Goal: Information Seeking & Learning: Understand process/instructions

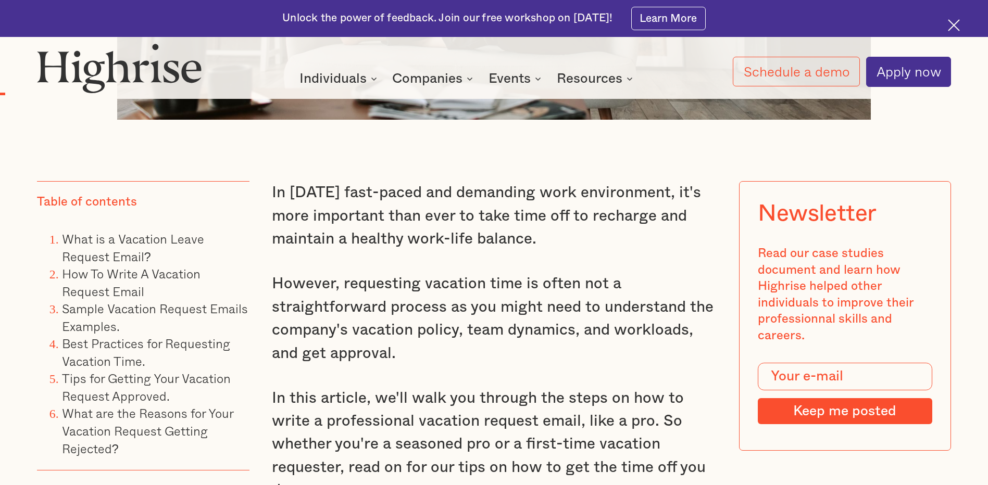
scroll to position [990, 0]
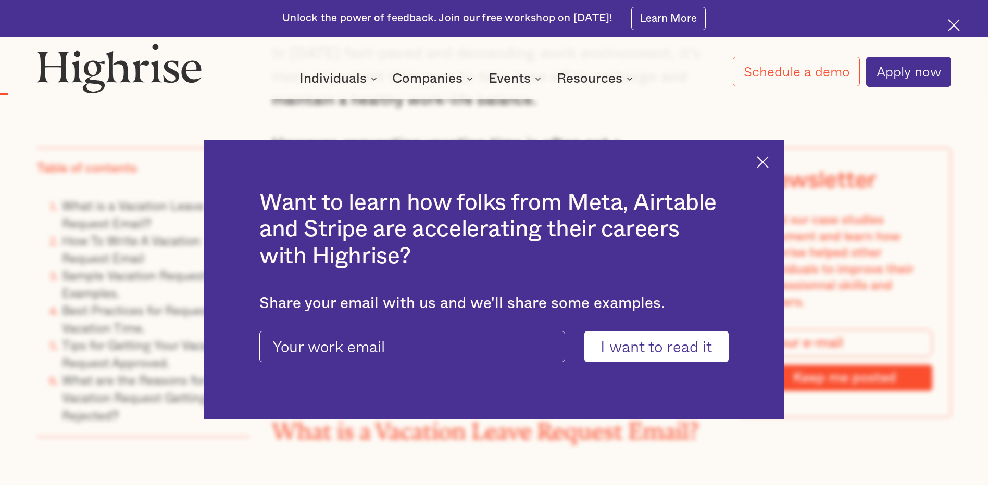
click at [769, 165] on img at bounding box center [763, 162] width 12 height 12
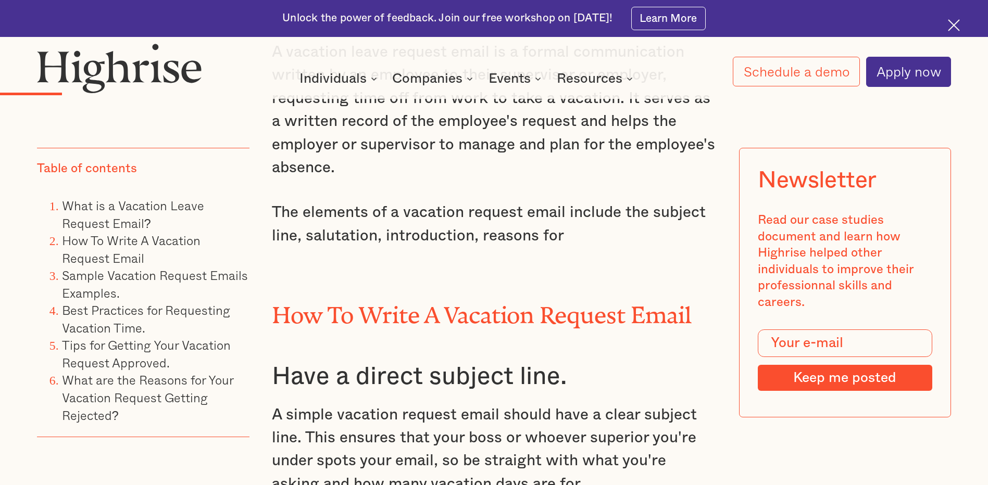
scroll to position [1775, 0]
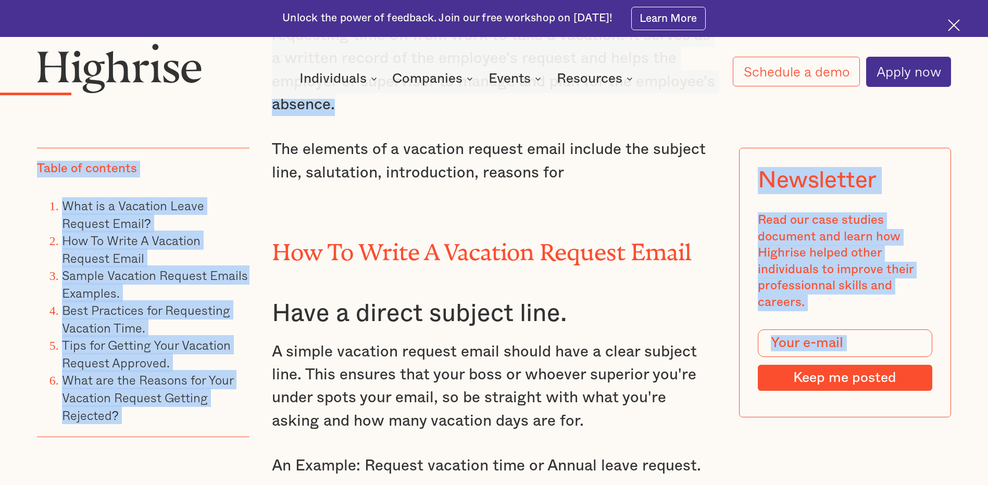
drag, startPoint x: 988, startPoint y: 83, endPoint x: 990, endPoint y: 109, distance: 26.2
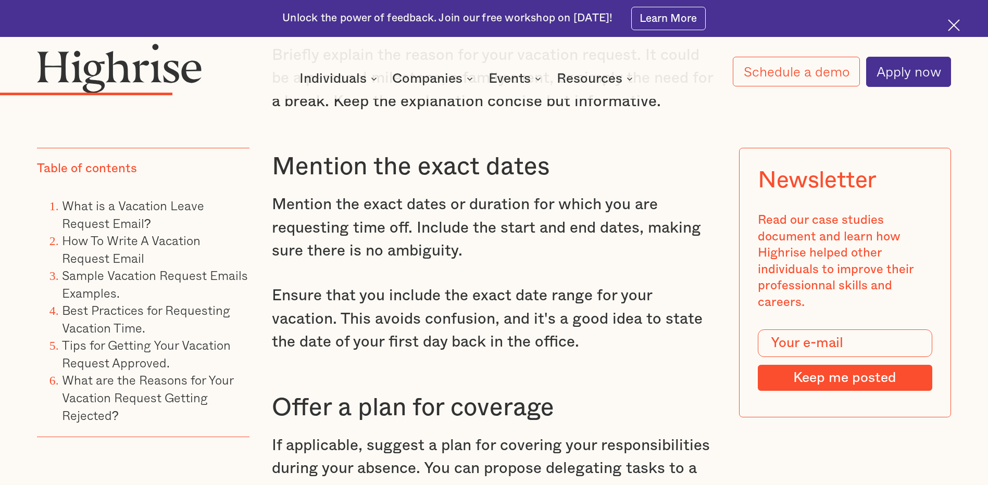
scroll to position [2988, 0]
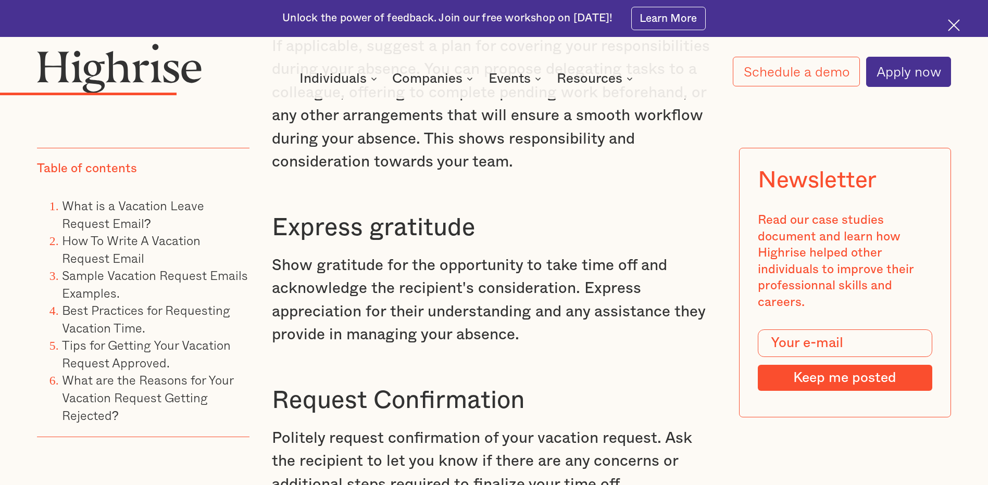
click at [524, 243] on h3 "Express gratitude" at bounding box center [494, 228] width 444 height 31
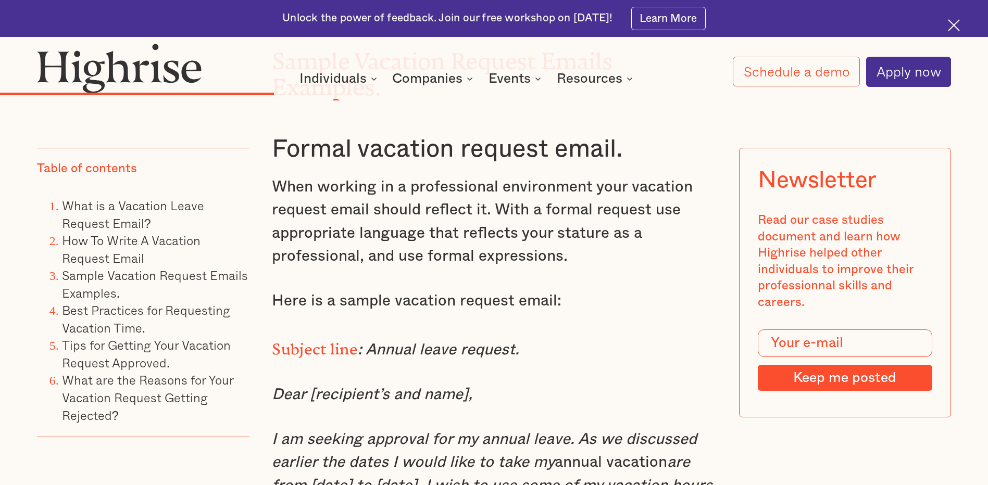
scroll to position [4126, 0]
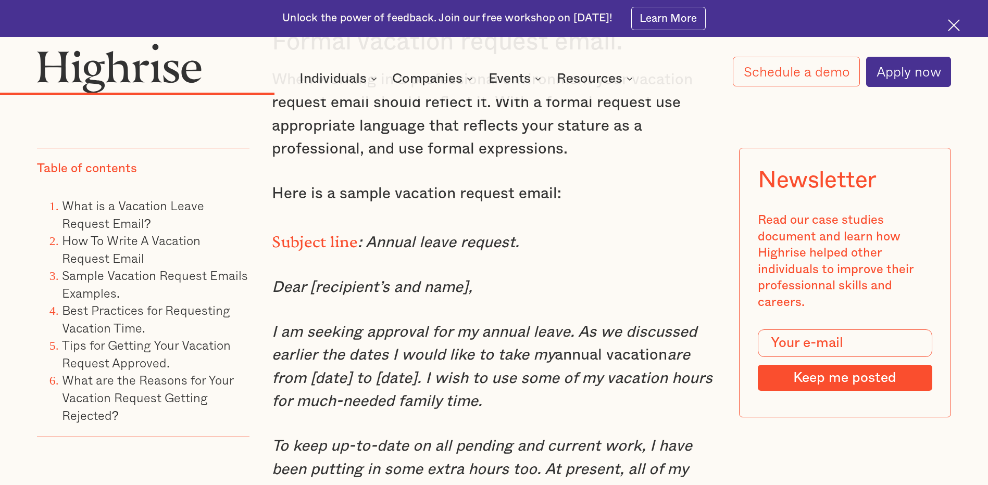
click at [568, 299] on p "Dear [recipient’s and name]," at bounding box center [494, 287] width 444 height 23
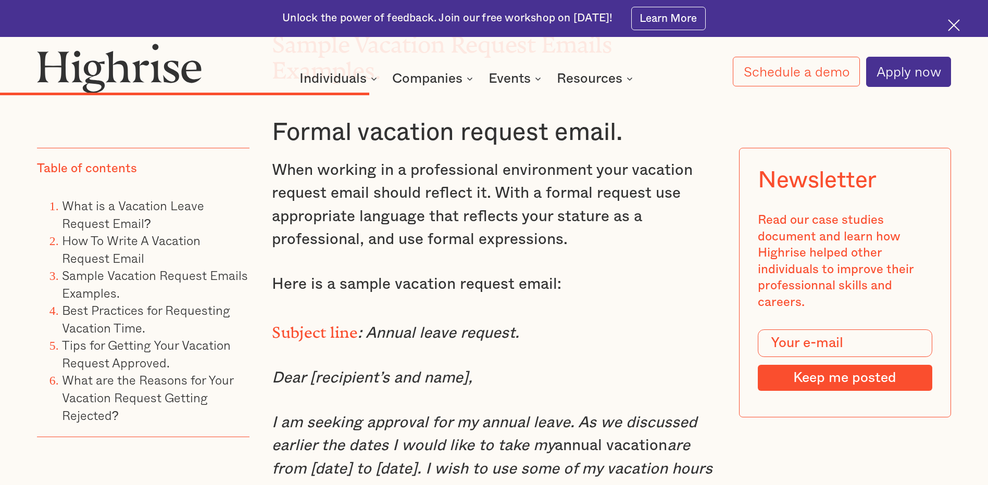
scroll to position [3989, 0]
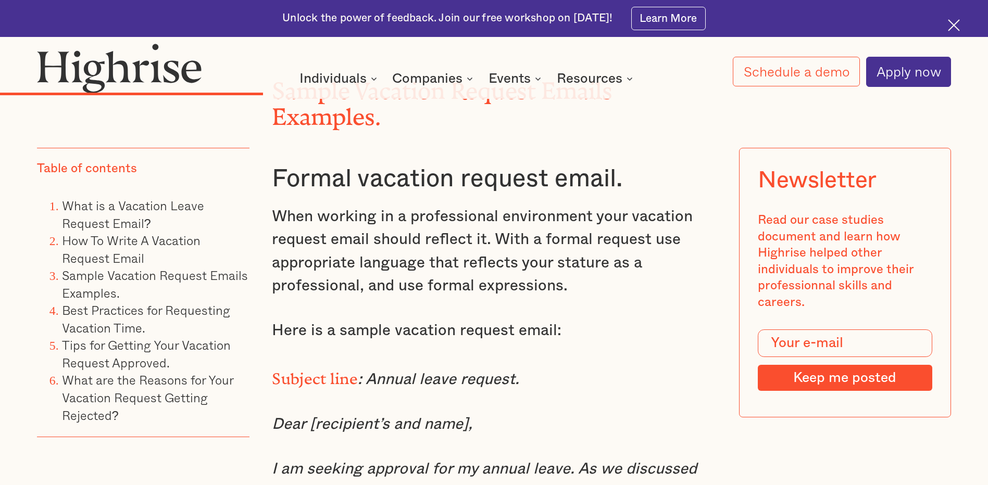
drag, startPoint x: 631, startPoint y: 408, endPoint x: 623, endPoint y: 409, distance: 7.9
click at [625, 391] on p "Subject line : Annual leave request." at bounding box center [494, 377] width 444 height 27
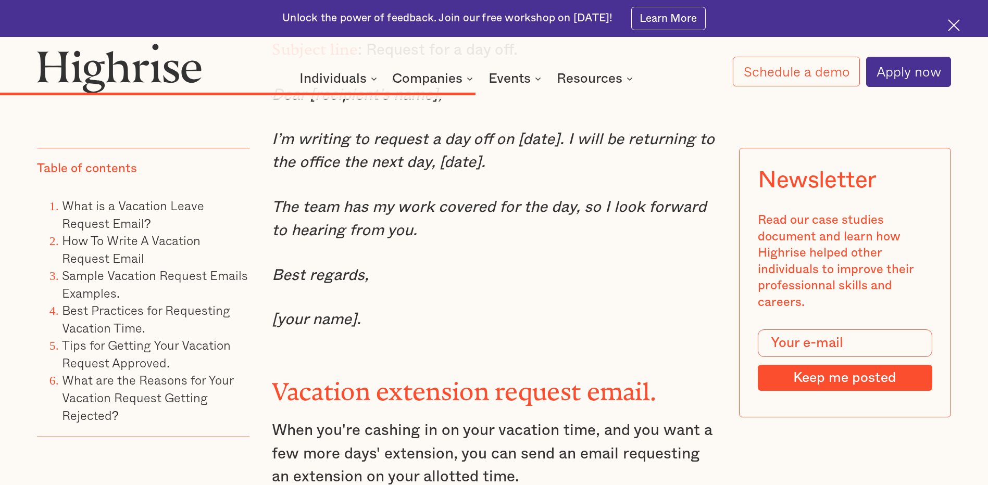
scroll to position [6306, 0]
